Goal: Check status: Check status

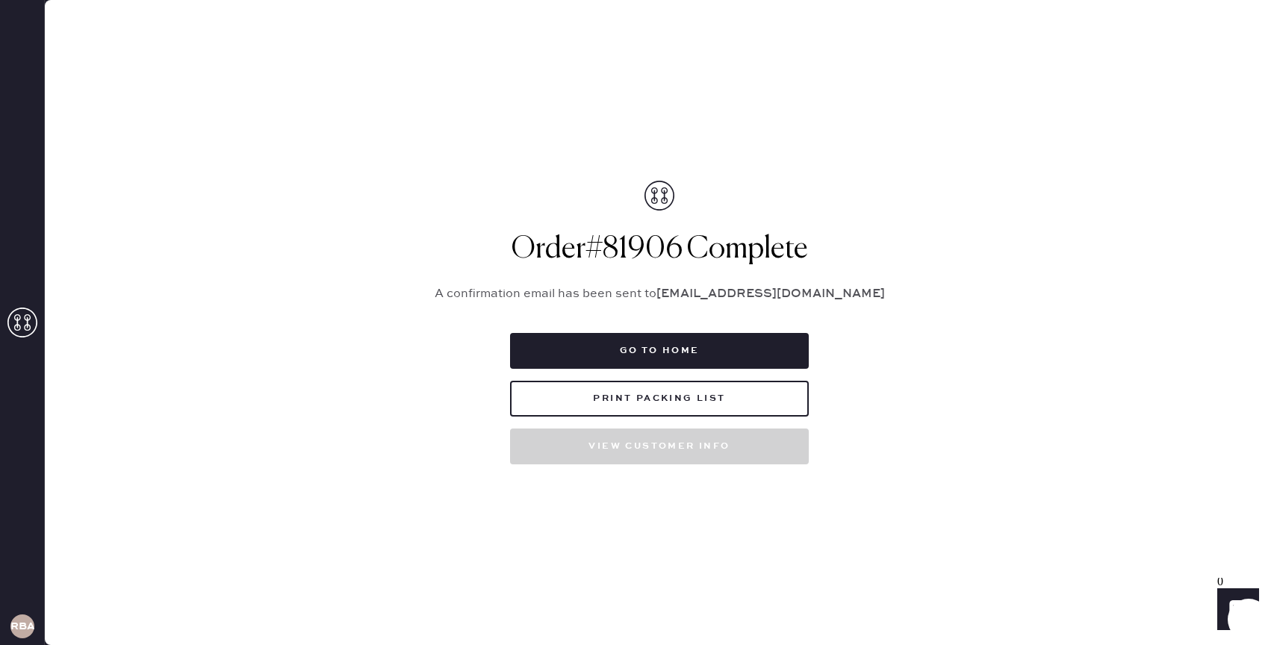
click at [654, 356] on button "Go to home" at bounding box center [659, 351] width 299 height 36
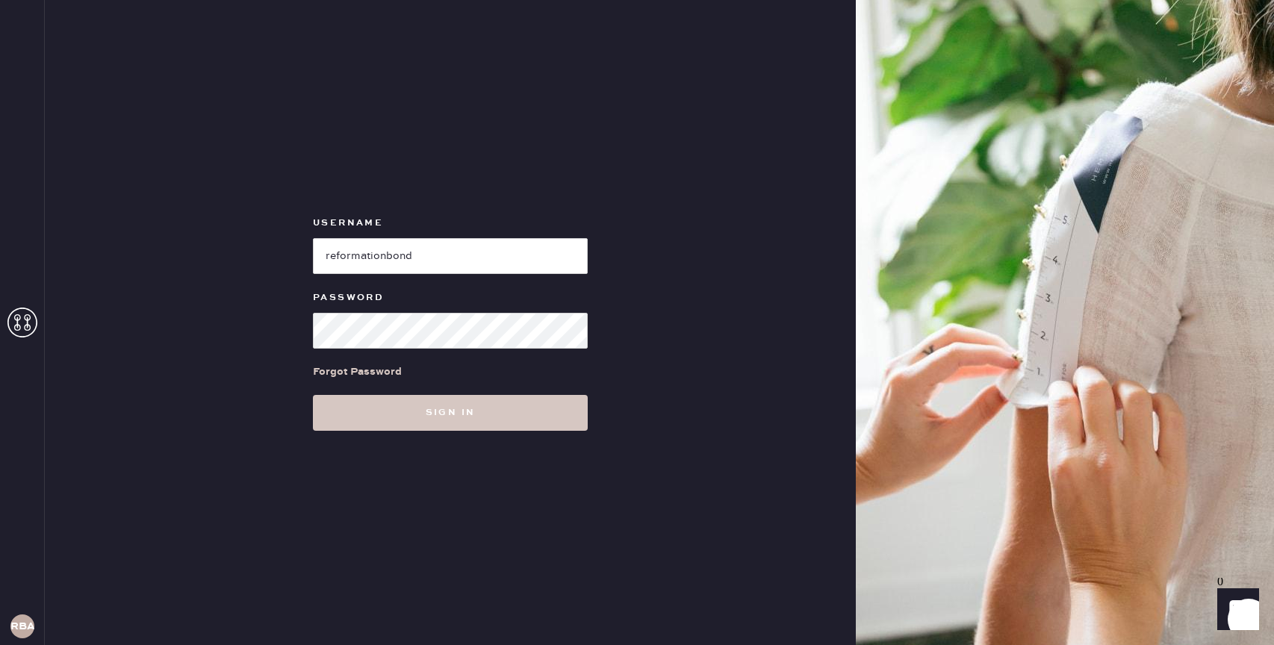
click at [438, 442] on div "Username Password Forgot Password Sign in" at bounding box center [450, 322] width 811 height 645
click at [448, 426] on button "Sign in" at bounding box center [450, 413] width 275 height 36
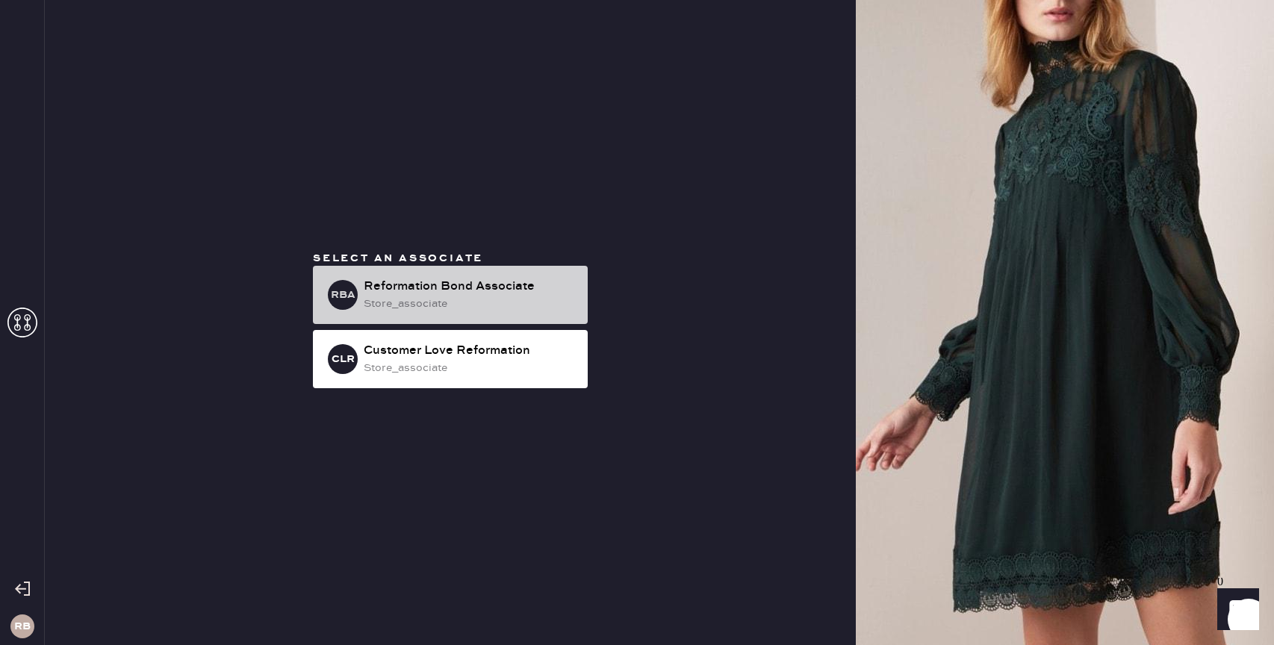
click at [455, 311] on div "store_associate" at bounding box center [470, 304] width 212 height 16
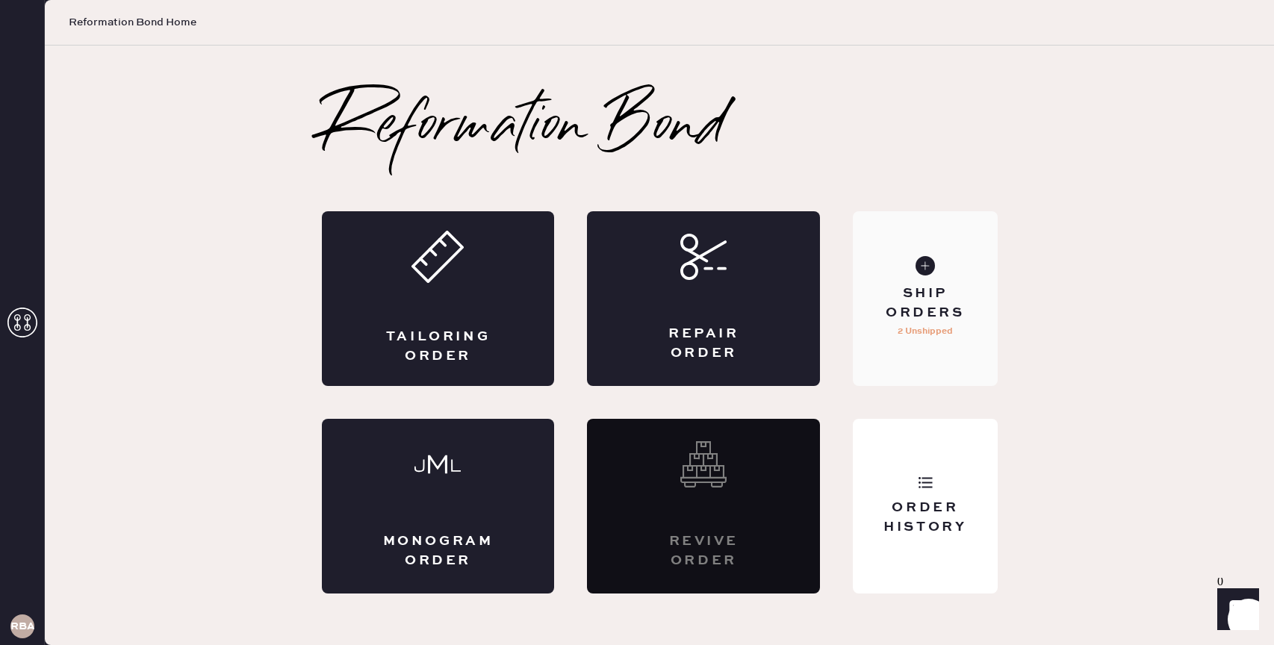
click at [906, 288] on div "Ship Orders" at bounding box center [925, 303] width 120 height 37
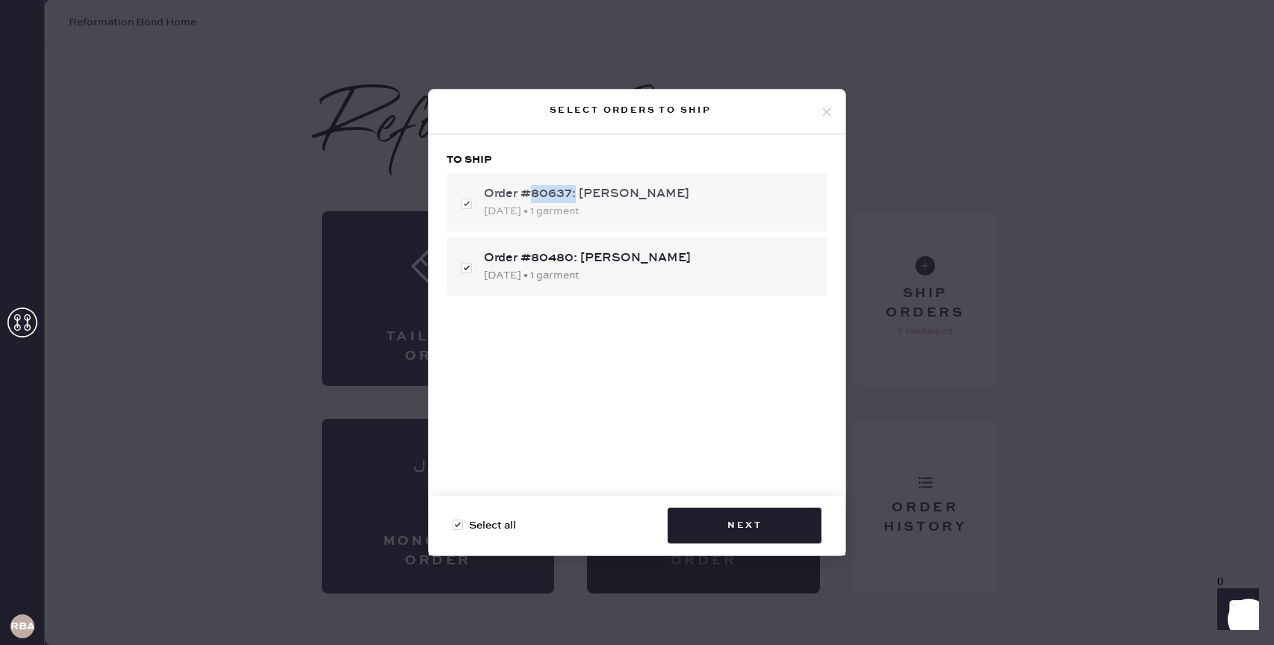
drag, startPoint x: 530, startPoint y: 199, endPoint x: 575, endPoint y: 199, distance: 44.8
click at [575, 199] on div "Order #80637: [PERSON_NAME]" at bounding box center [650, 194] width 332 height 18
checkbox input "false"
copy div "80637:"
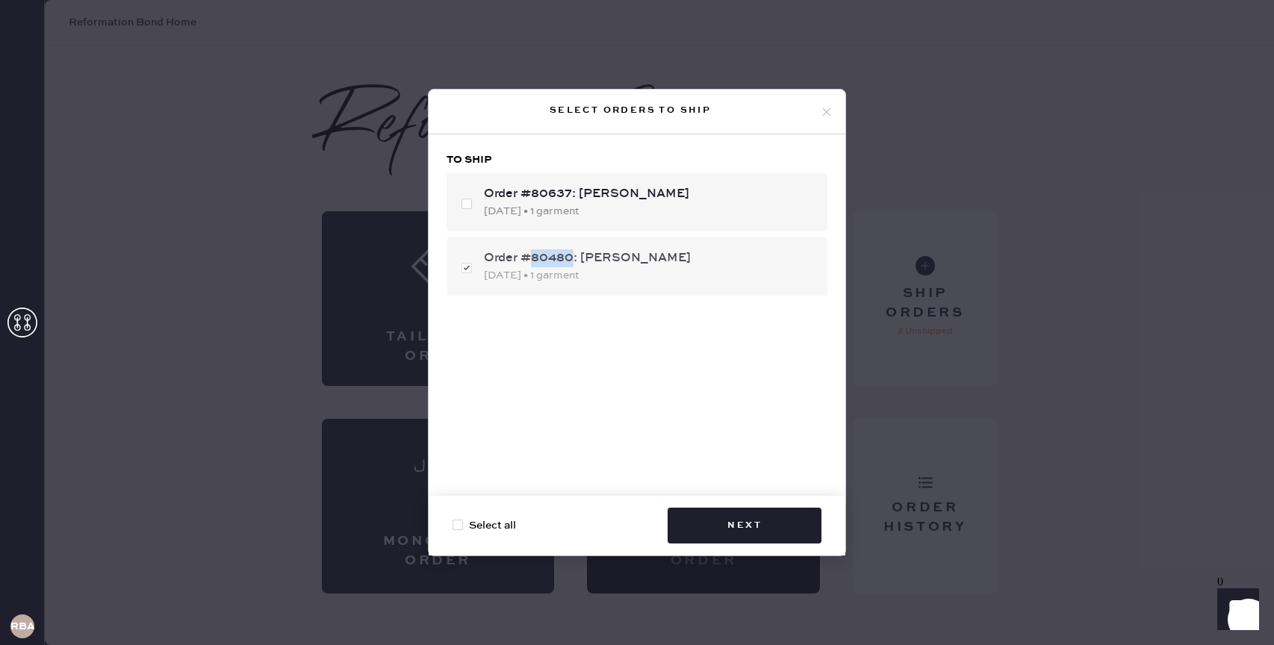
drag, startPoint x: 533, startPoint y: 258, endPoint x: 571, endPoint y: 258, distance: 37.3
click at [571, 258] on div "Order #80480: [PERSON_NAME]" at bounding box center [650, 258] width 332 height 18
checkbox input "false"
copy div "80480"
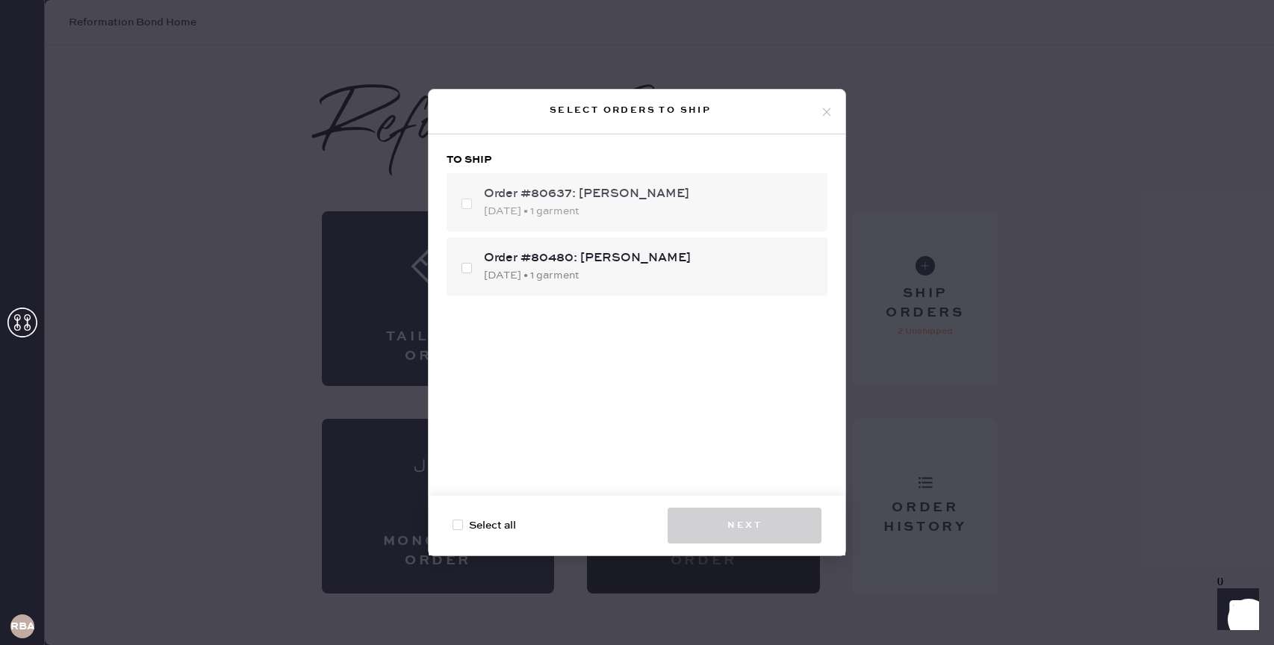
click at [547, 201] on div "Order #80637: [PERSON_NAME]" at bounding box center [650, 194] width 332 height 18
checkbox input "false"
copy div "80637"
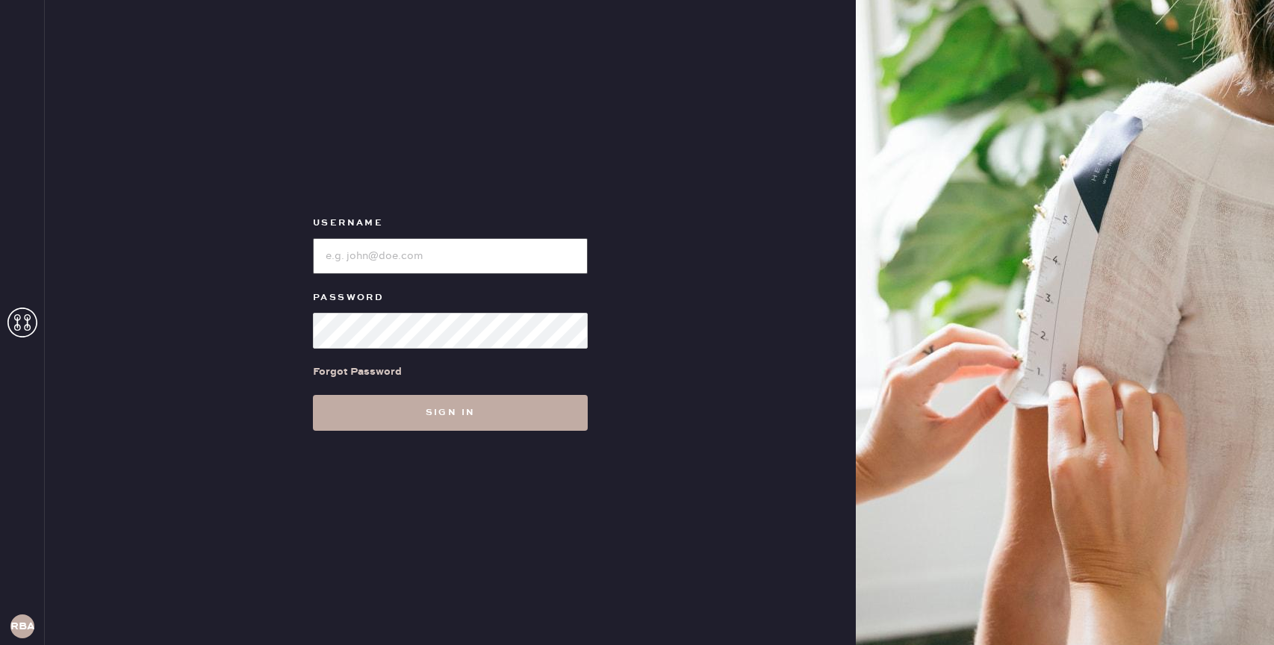
type input "reformationbond"
click at [505, 429] on button "Sign in" at bounding box center [450, 413] width 275 height 36
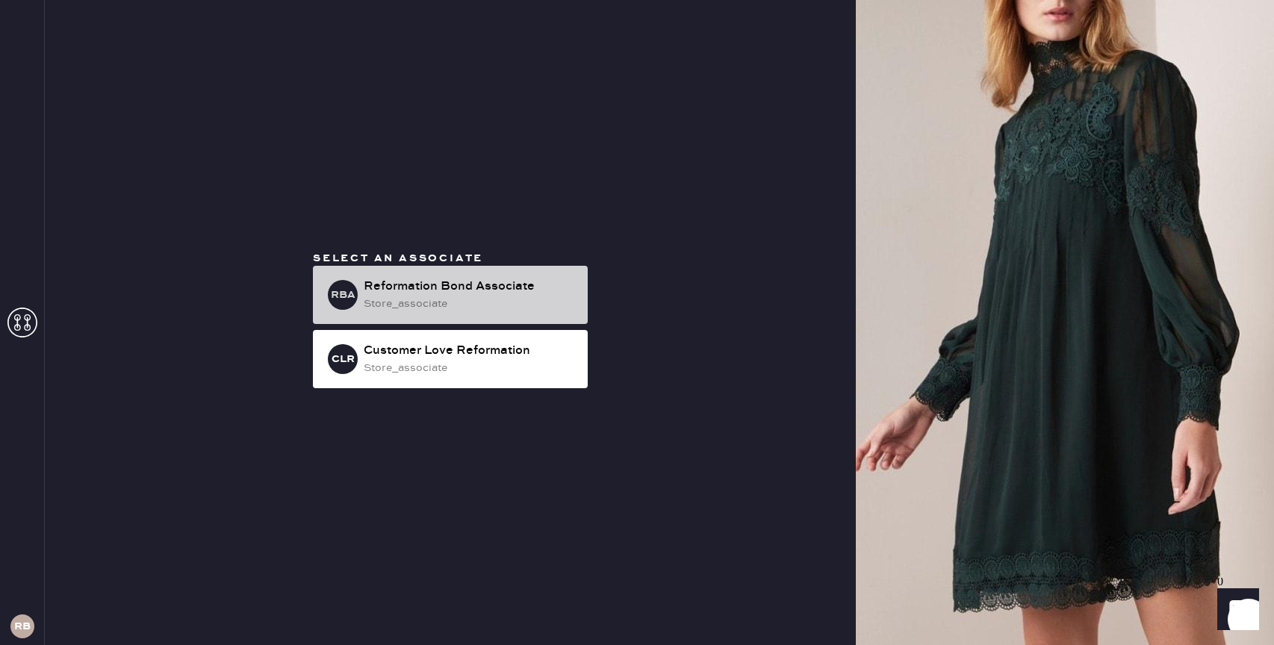
click at [416, 300] on div "store_associate" at bounding box center [470, 304] width 212 height 16
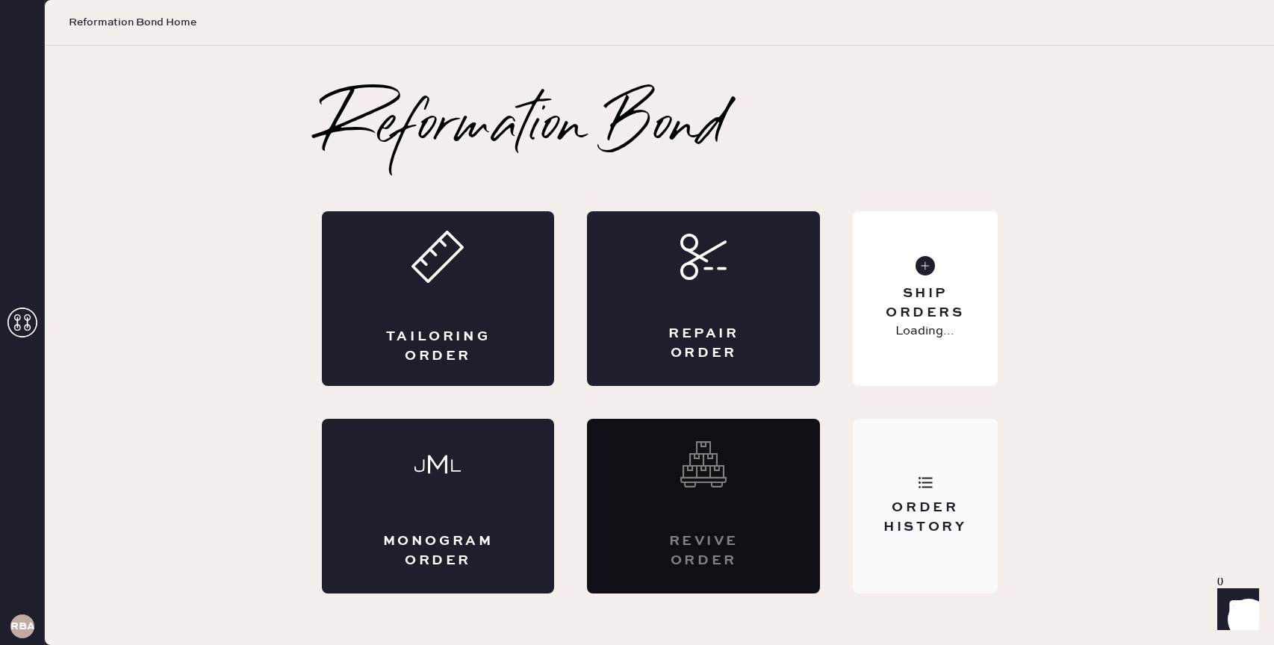
click at [925, 458] on div "Order History" at bounding box center [925, 506] width 144 height 175
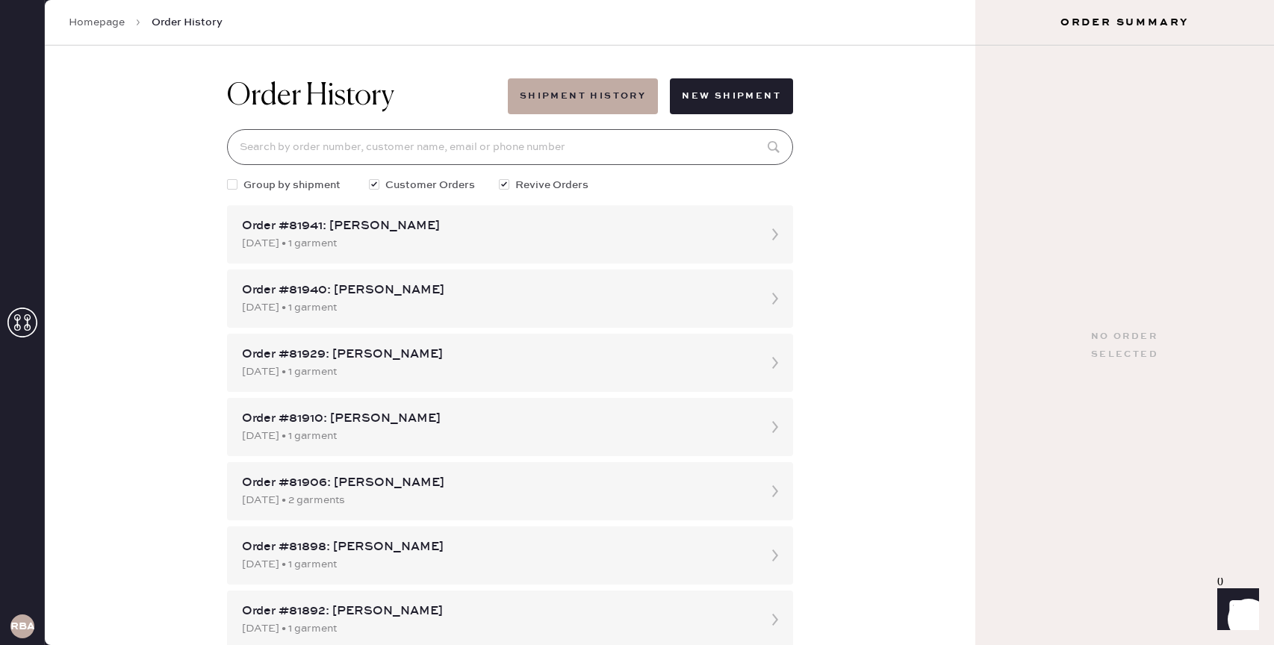
click at [354, 138] on input at bounding box center [510, 147] width 566 height 36
paste input "80637:"
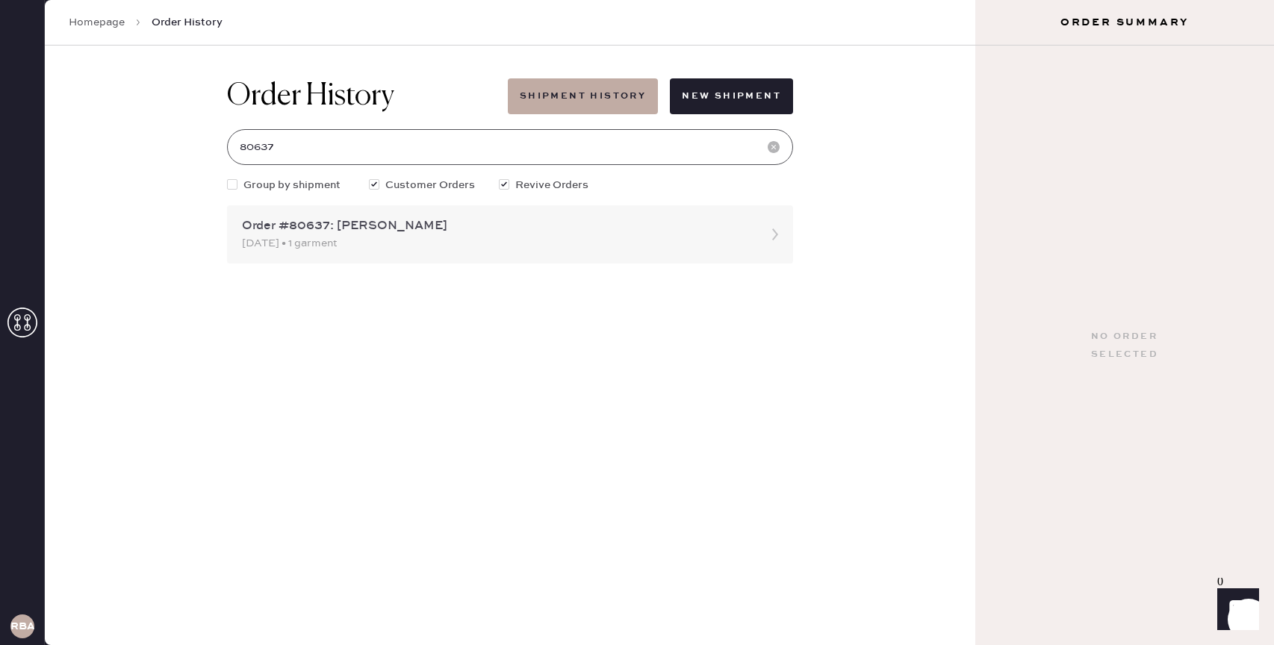
type input "80637"
click at [382, 233] on div "Order #80637: [PERSON_NAME]" at bounding box center [496, 226] width 509 height 18
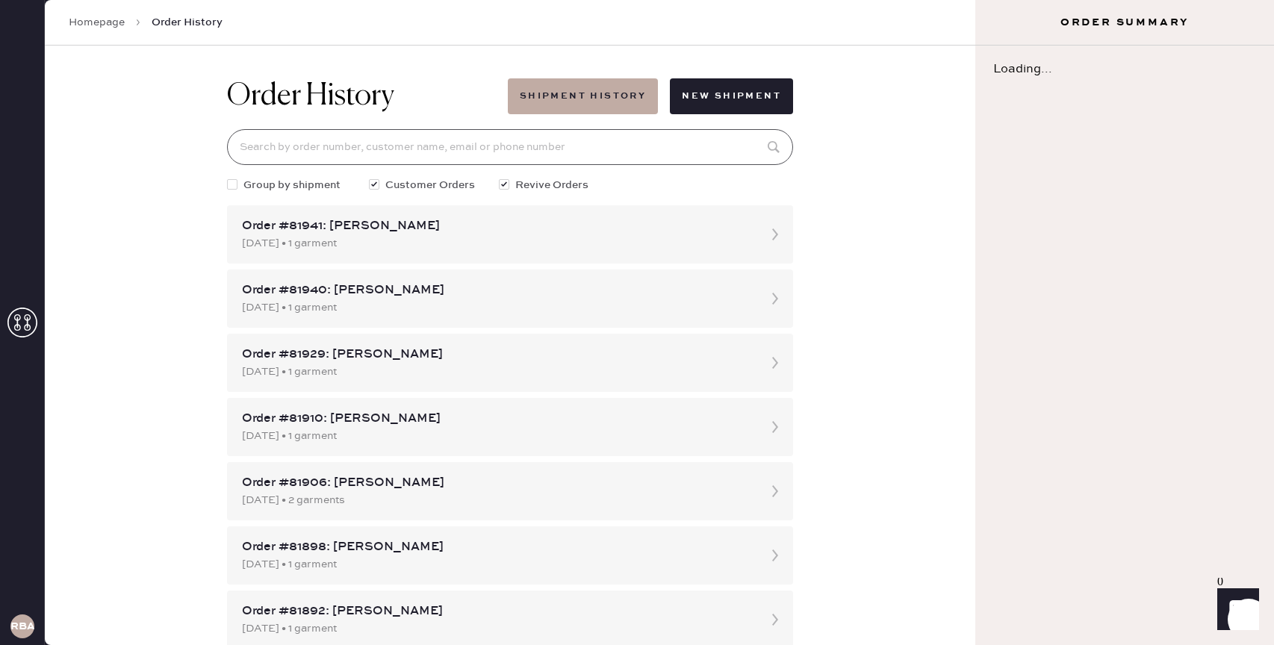
click at [388, 161] on input at bounding box center [510, 147] width 566 height 36
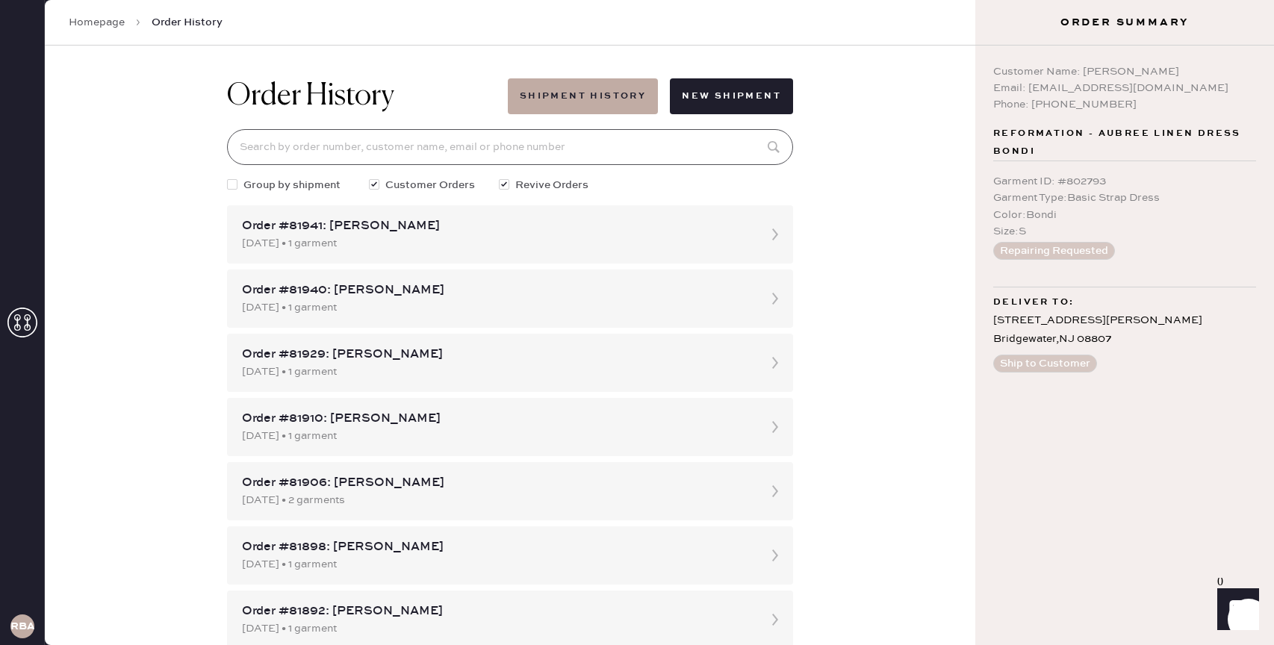
paste input "80637:"
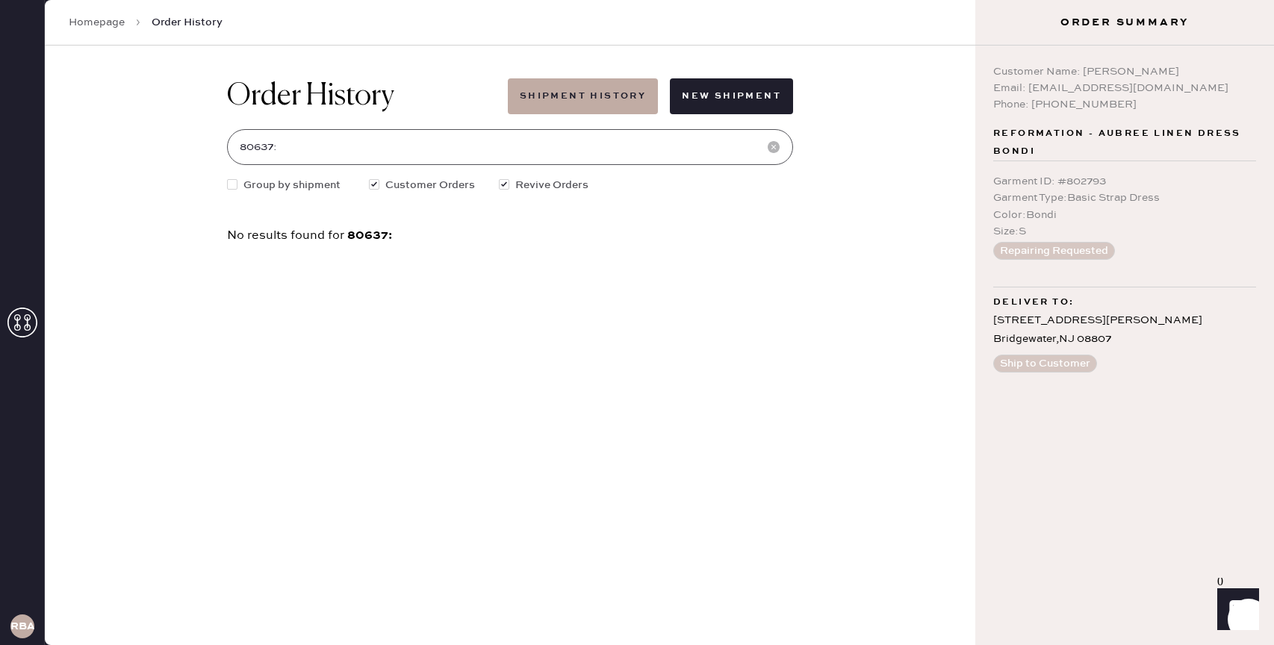
drag, startPoint x: 414, startPoint y: 142, endPoint x: 164, endPoint y: 140, distance: 249.5
click at [164, 140] on div "Order History Shipment History New Shipment 80637: Group by shipment Customer O…" at bounding box center [510, 346] width 931 height 600
paste input "480"
click at [388, 237] on div "[DATE] • 1 garment" at bounding box center [496, 243] width 509 height 16
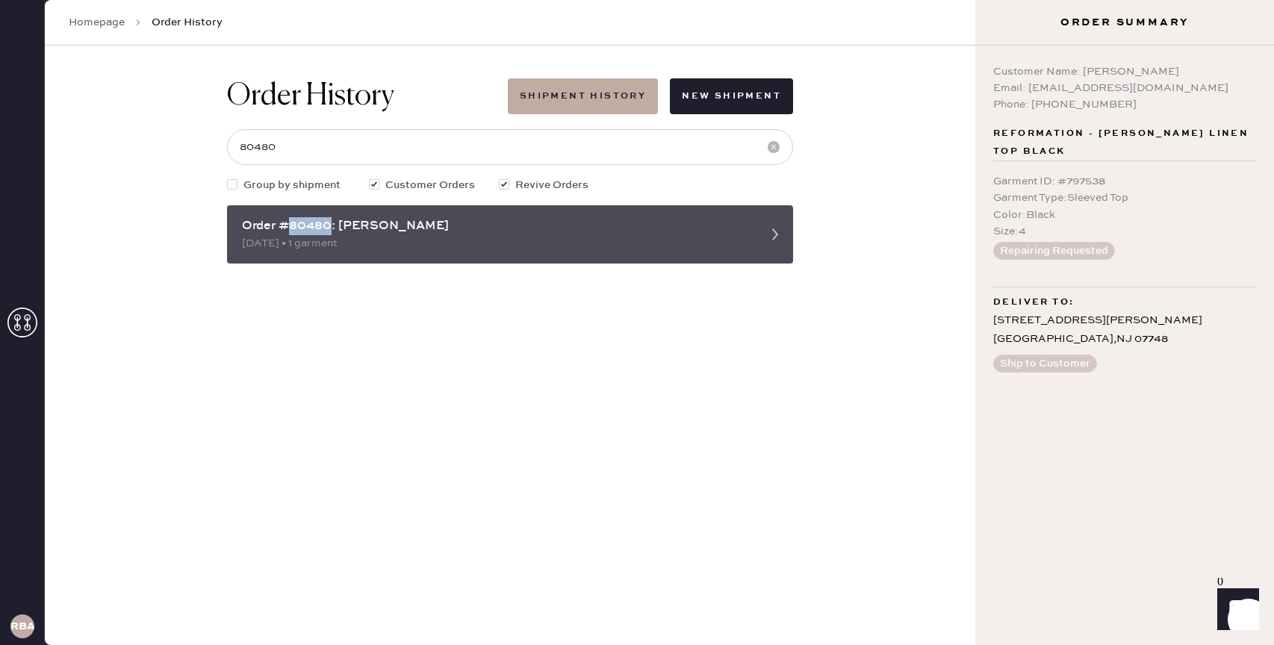
drag, startPoint x: 293, startPoint y: 225, endPoint x: 329, endPoint y: 226, distance: 36.6
click at [329, 226] on div "Order #80480: [PERSON_NAME]" at bounding box center [496, 226] width 509 height 18
copy div "80480"
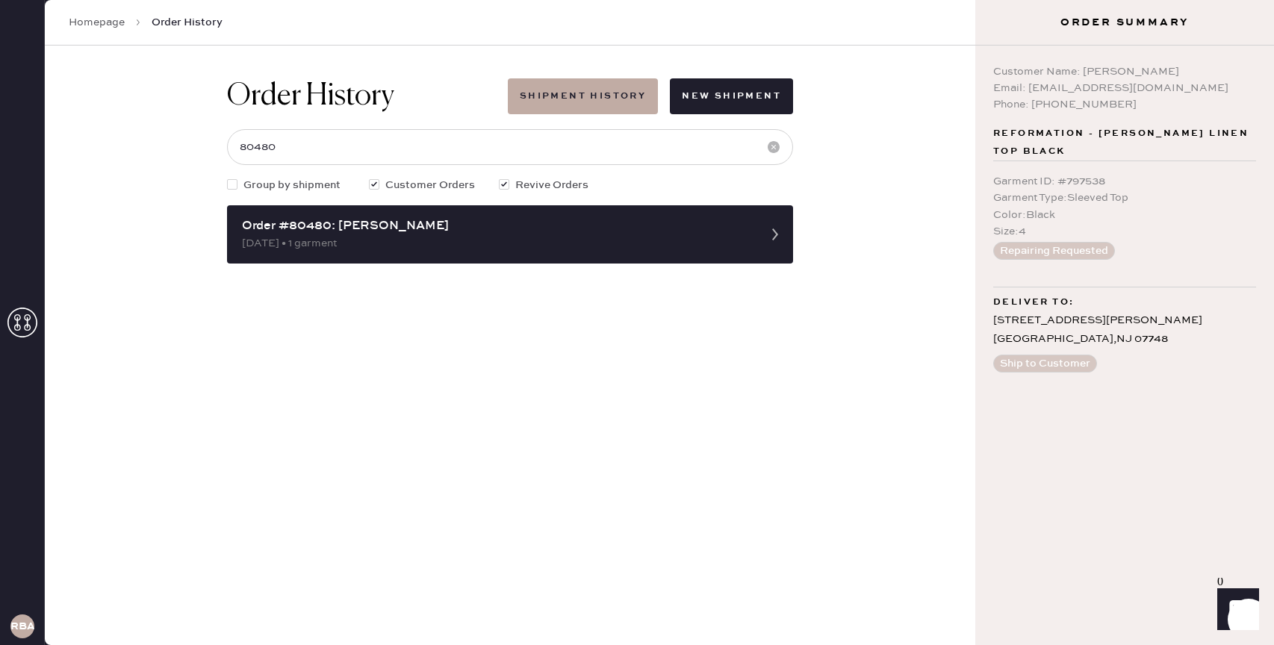
click at [753, 406] on div "Order History Shipment History New Shipment 80480 Group by shipment Customer Or…" at bounding box center [510, 346] width 931 height 600
drag, startPoint x: 370, startPoint y: 142, endPoint x: 155, endPoint y: 134, distance: 216.0
click at [155, 134] on div "Order History Shipment History New Shipment 80480 Group by shipment Customer Or…" at bounding box center [510, 346] width 931 height 600
paste input "637"
type input "80637"
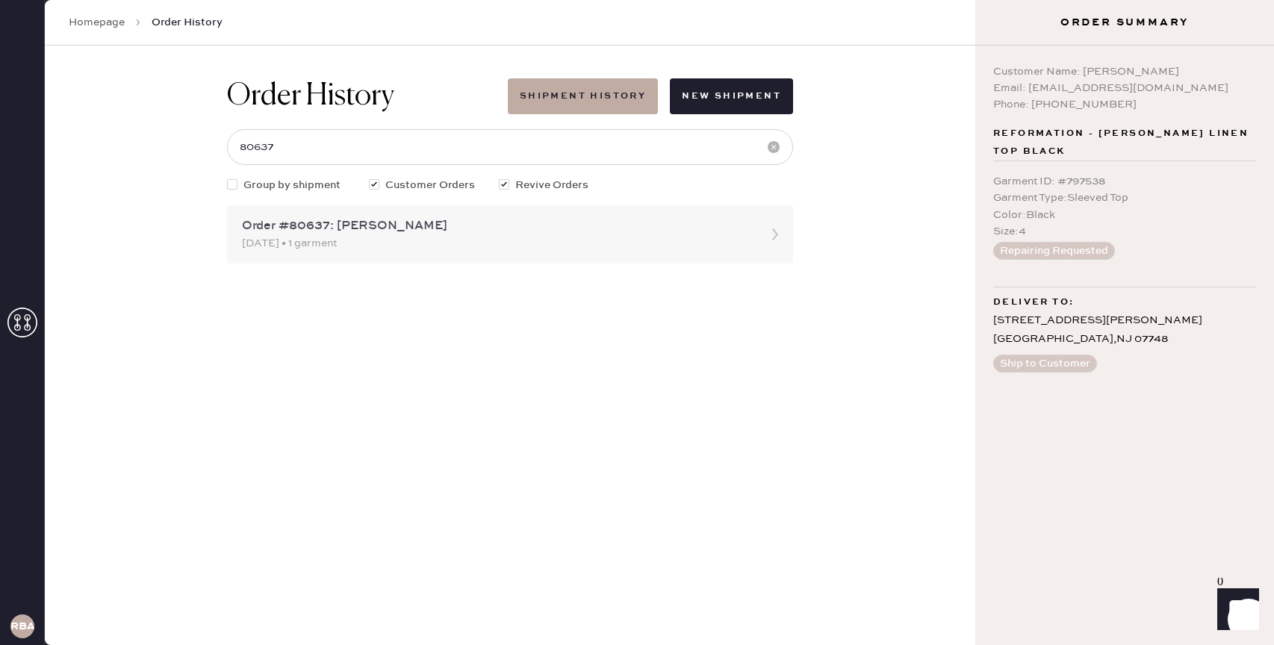
click at [332, 214] on div "Order #80637: Valerie Lucas 07/01/2025 • 1 garment" at bounding box center [510, 234] width 566 height 58
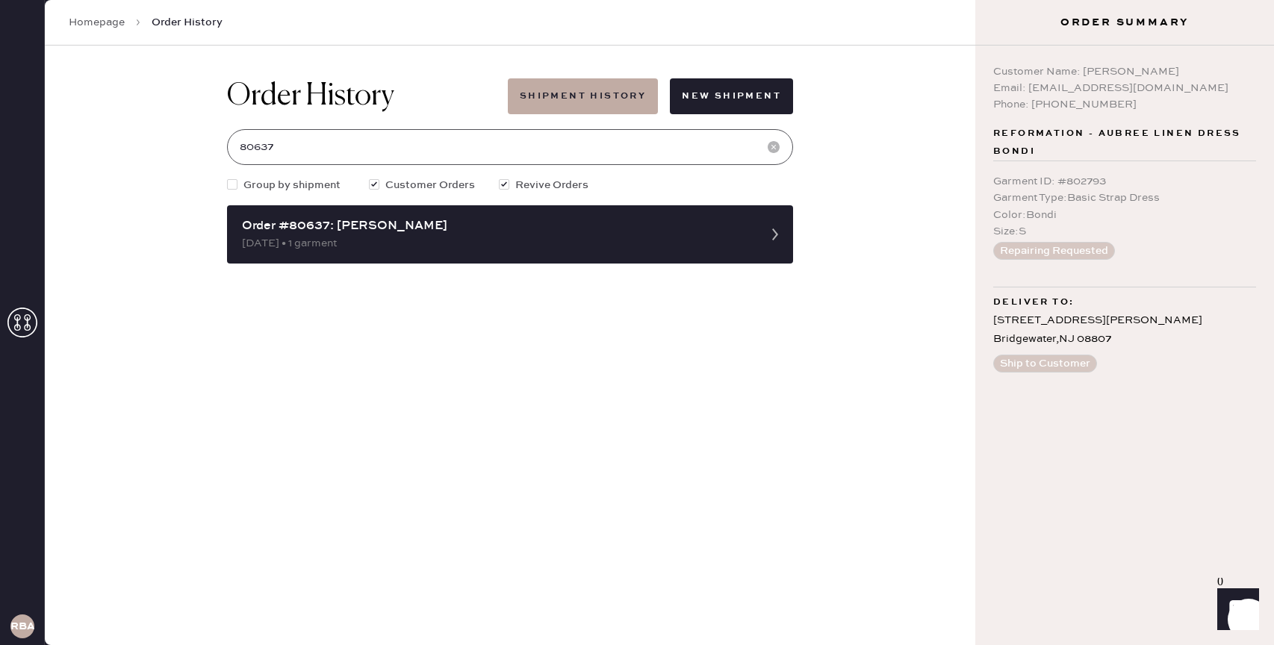
click at [312, 129] on input "80637" at bounding box center [510, 147] width 566 height 36
drag, startPoint x: 310, startPoint y: 146, endPoint x: 126, endPoint y: 146, distance: 183.7
click at [126, 146] on div "Order History Shipment History New Shipment 80637 Group by shipment Customer Or…" at bounding box center [510, 346] width 931 height 600
